Goal: Task Accomplishment & Management: Complete application form

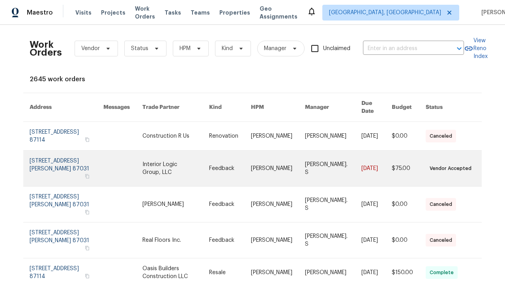
click at [251, 157] on link at bounding box center [230, 169] width 42 height 36
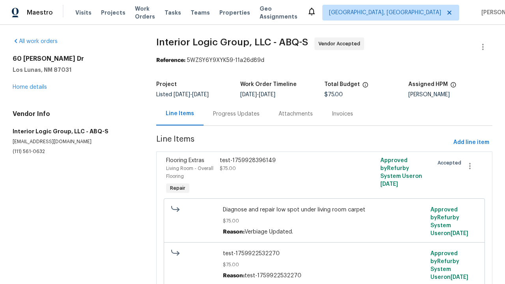
click at [324, 176] on div "test-1759928396149 $75.00" at bounding box center [284, 176] width 134 height 44
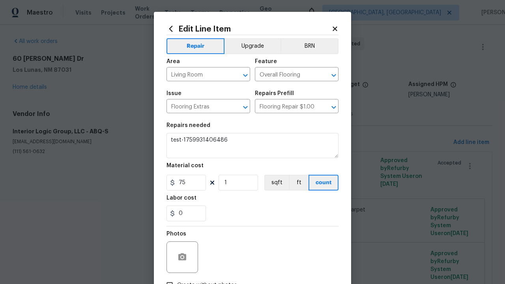
type textarea "test-1759928396149"
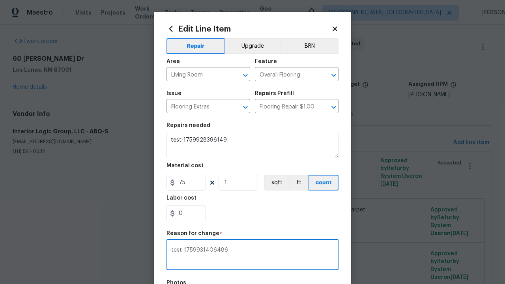
type textarea "test-1759931406486"
checkbox input "true"
